Goal: Task Accomplishment & Management: Complete application form

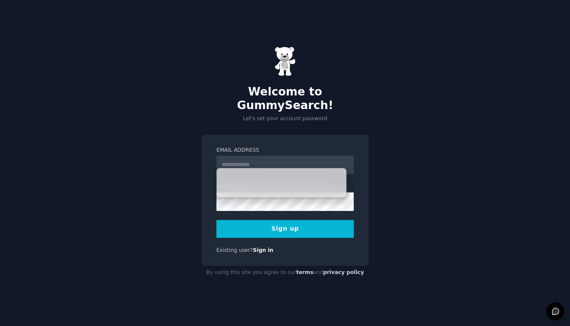
click at [195, 158] on div "Welcome to GummySearch! Let's set your account password Email Address Password …" at bounding box center [285, 163] width 570 height 326
click at [229, 157] on input "Email Address" at bounding box center [284, 165] width 137 height 19
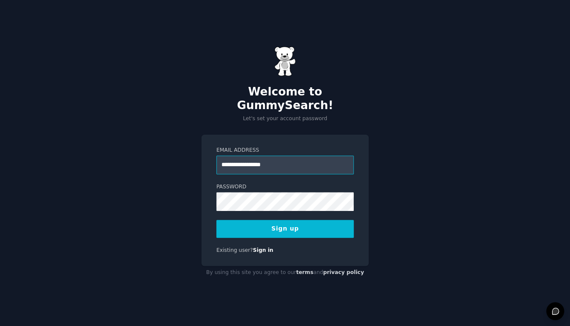
type input "**********"
click at [291, 220] on button "Sign up" at bounding box center [284, 229] width 137 height 18
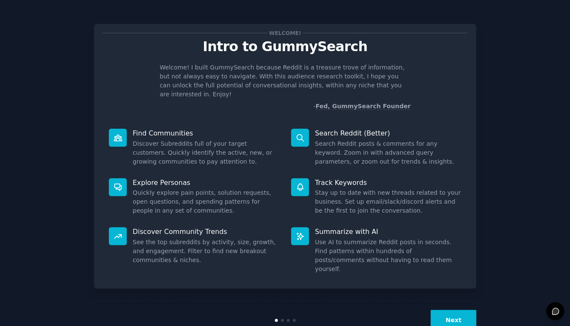
scroll to position [8, 0]
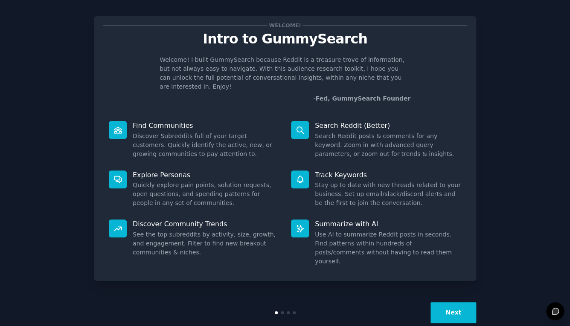
click at [457, 302] on button "Next" at bounding box center [453, 312] width 46 height 21
